Goal: Transaction & Acquisition: Book appointment/travel/reservation

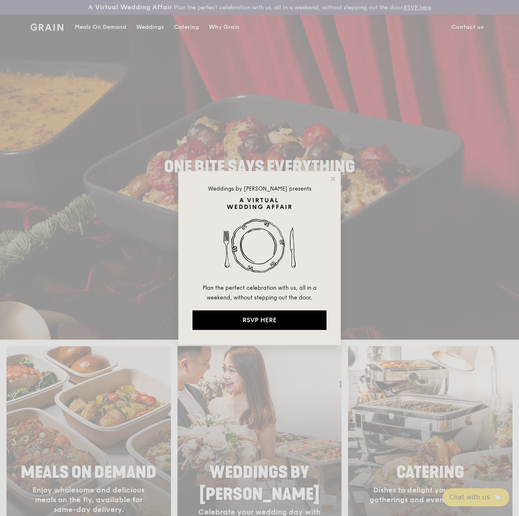
click at [356, 183] on div "Weddings by [PERSON_NAME] presents Plan the perfect celebration with us, all in…" at bounding box center [259, 258] width 519 height 516
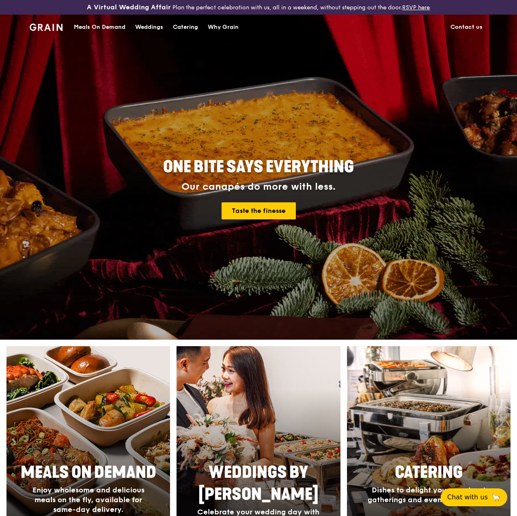
click at [475, 32] on link "Contact us" at bounding box center [467, 27] width 42 height 24
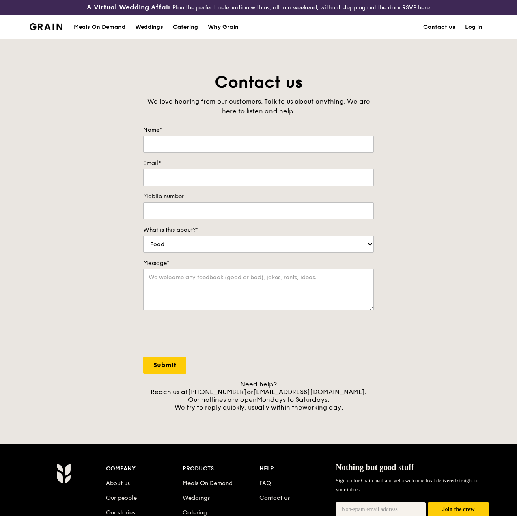
click at [182, 34] on div "Catering" at bounding box center [185, 27] width 25 height 24
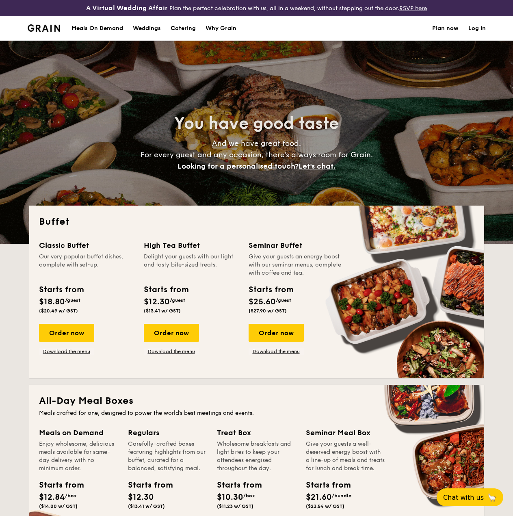
select select
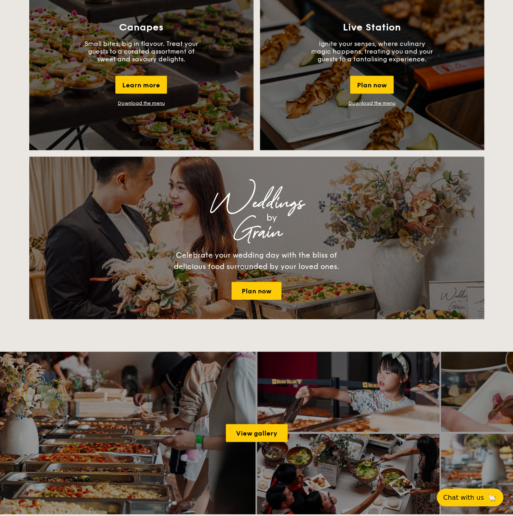
scroll to position [812, 0]
